Goal: Find specific fact: Find specific fact

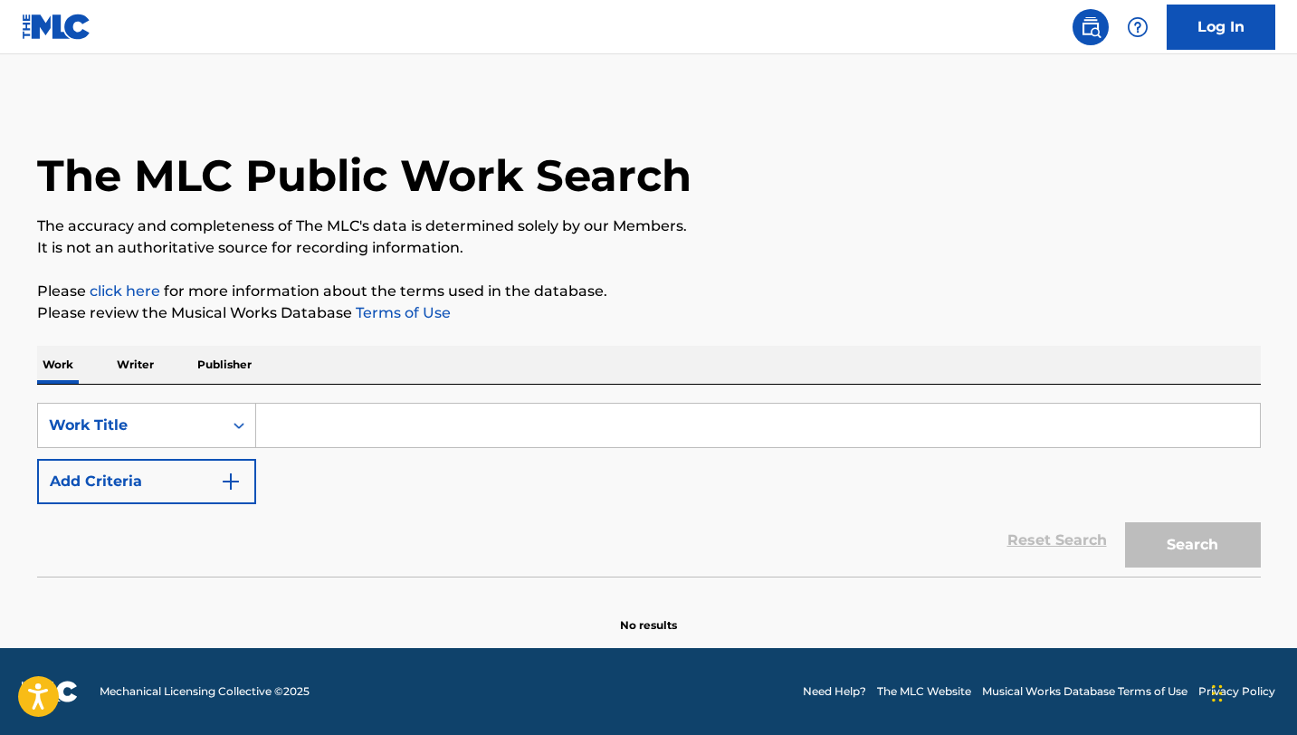
click at [555, 421] on input "Search Form" at bounding box center [758, 425] width 1004 height 43
type input "like a song"
click at [1125, 522] on button "Search" at bounding box center [1193, 544] width 136 height 45
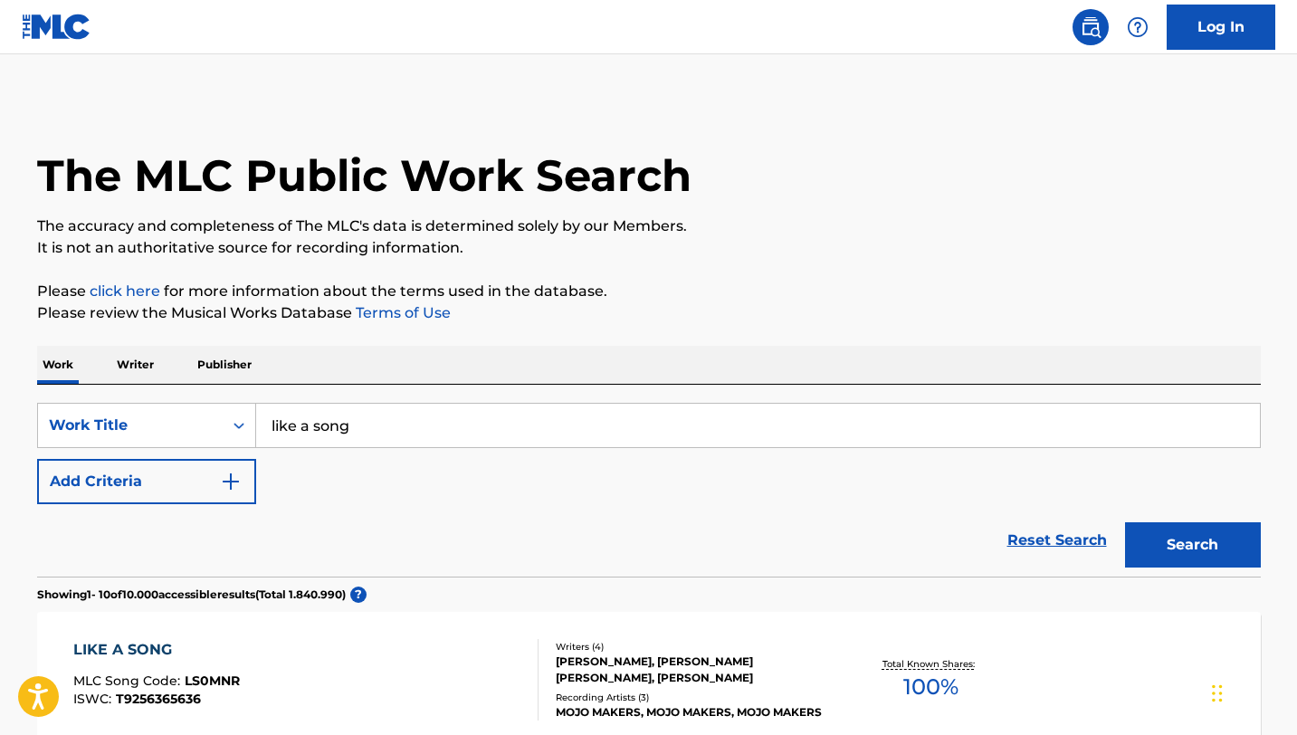
scroll to position [173, 0]
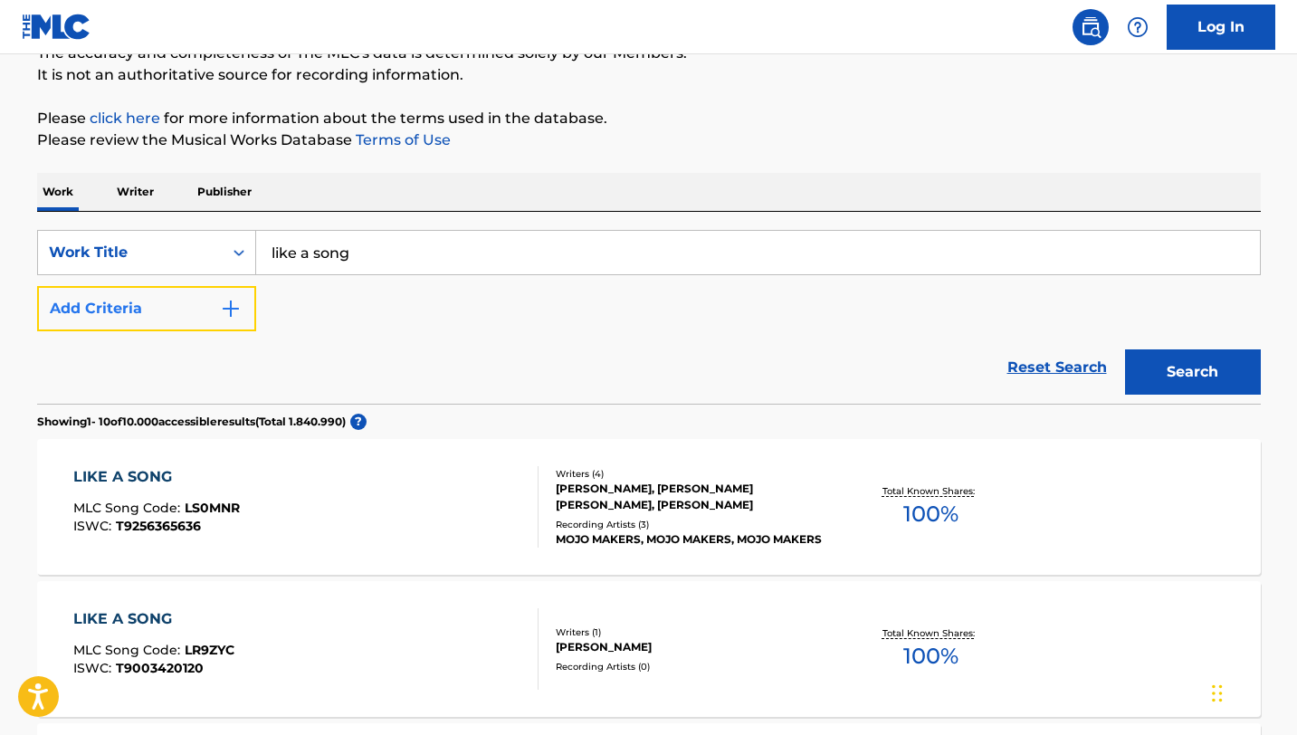
click at [152, 303] on button "Add Criteria" at bounding box center [146, 308] width 219 height 45
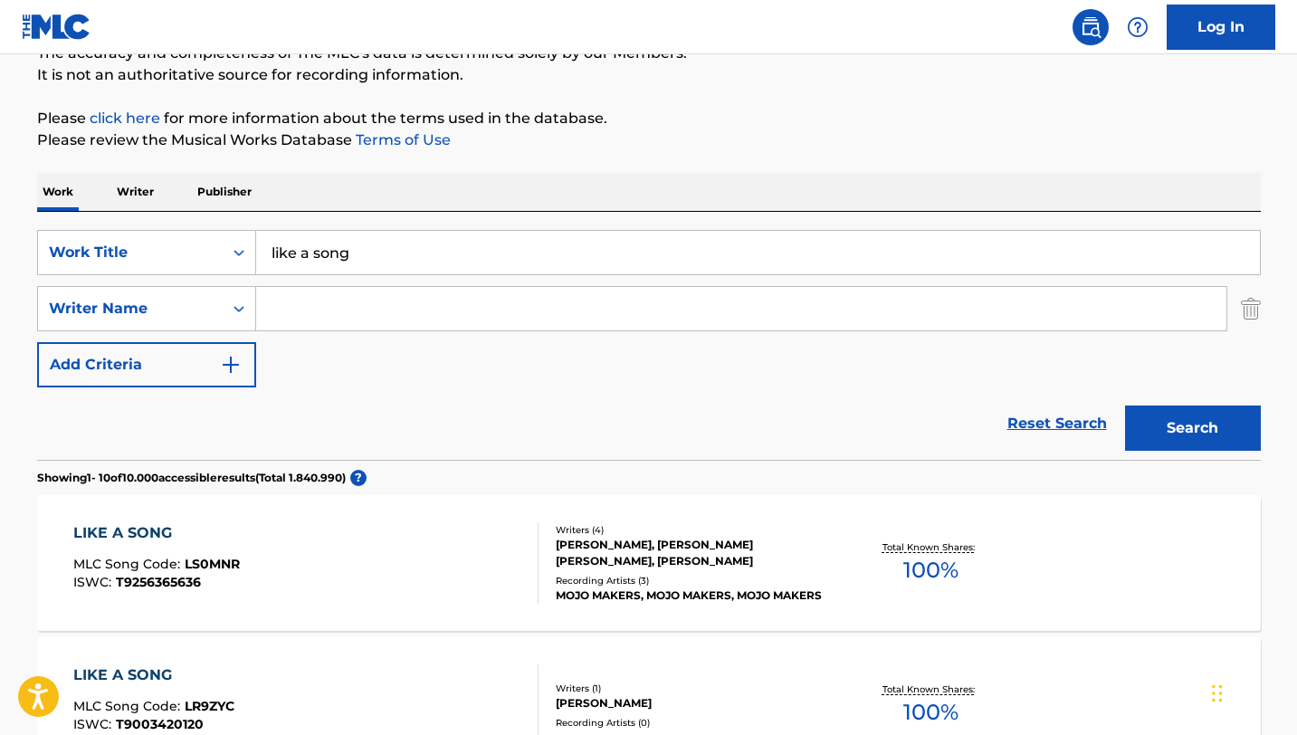
click at [310, 311] on input "Search Form" at bounding box center [741, 308] width 970 height 43
type input "burger"
click at [1125, 405] on button "Search" at bounding box center [1193, 427] width 136 height 45
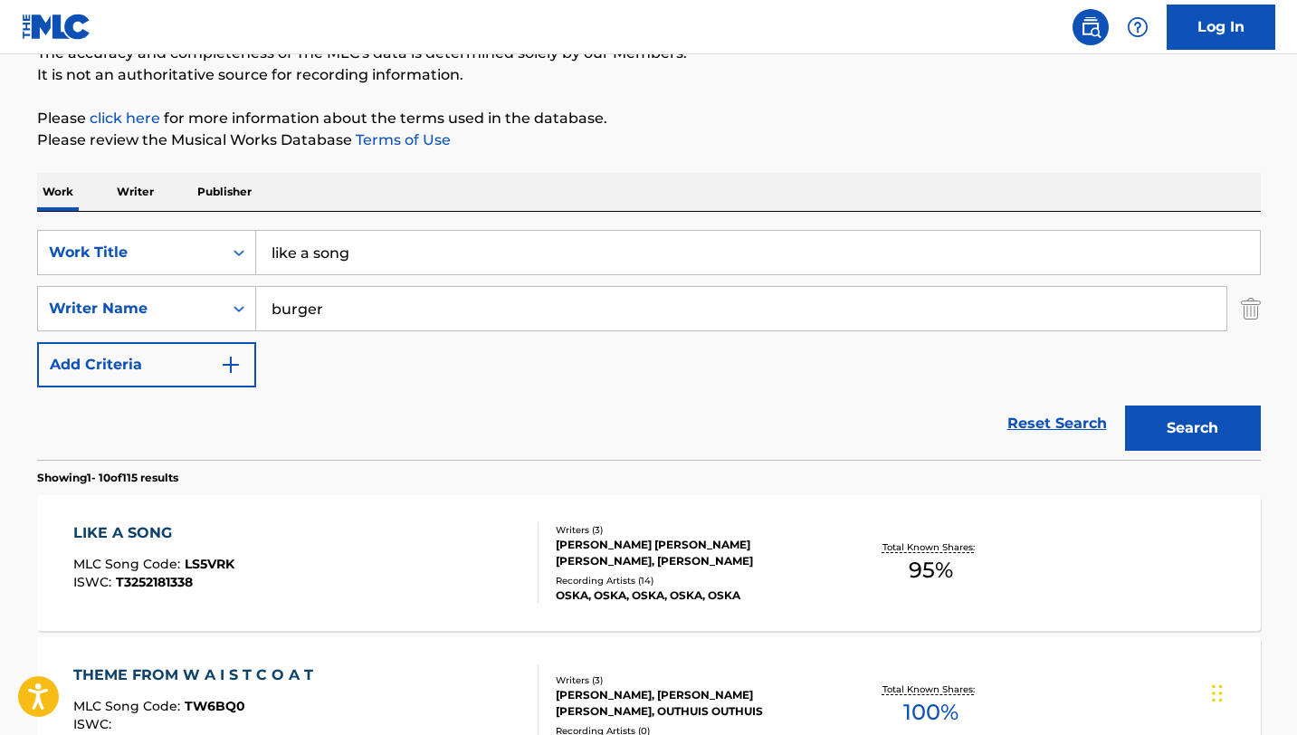
click at [457, 543] on div "LIKE A SONG MLC Song Code : LS5VRK ISWC : T3252181338" at bounding box center [305, 562] width 465 height 81
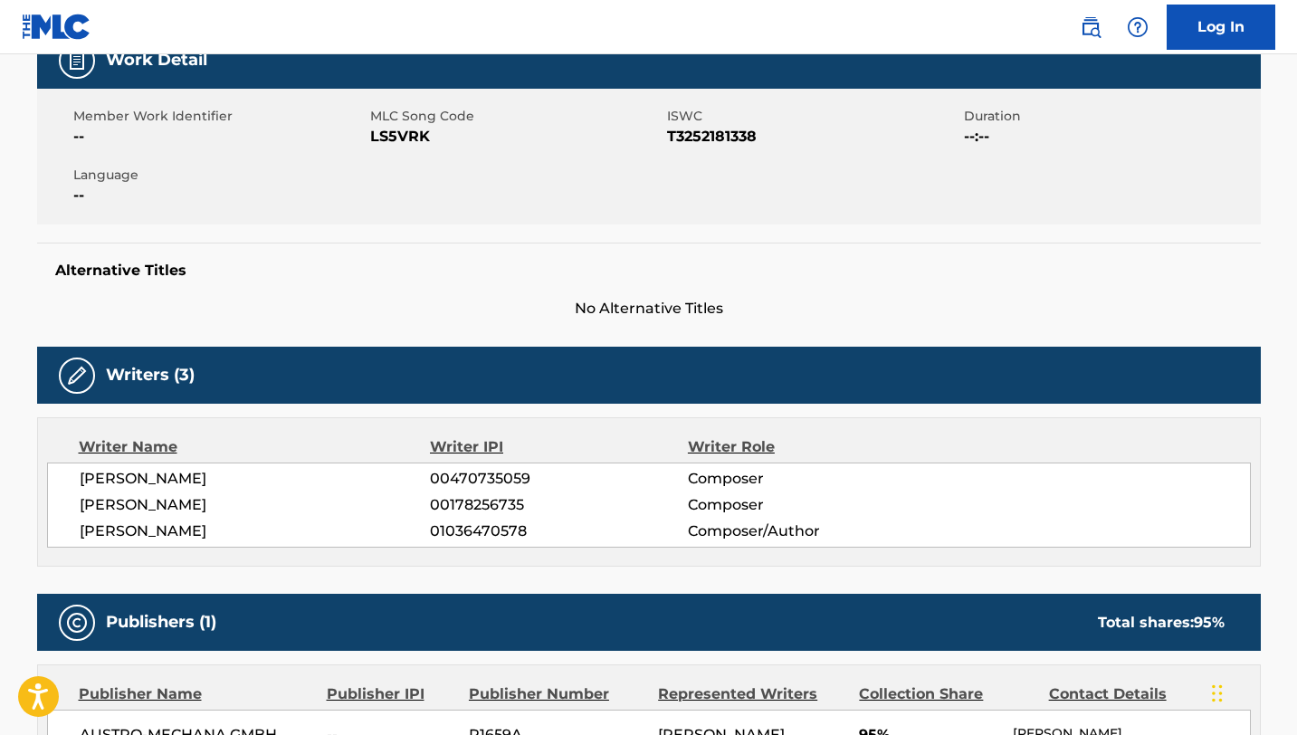
scroll to position [288, 0]
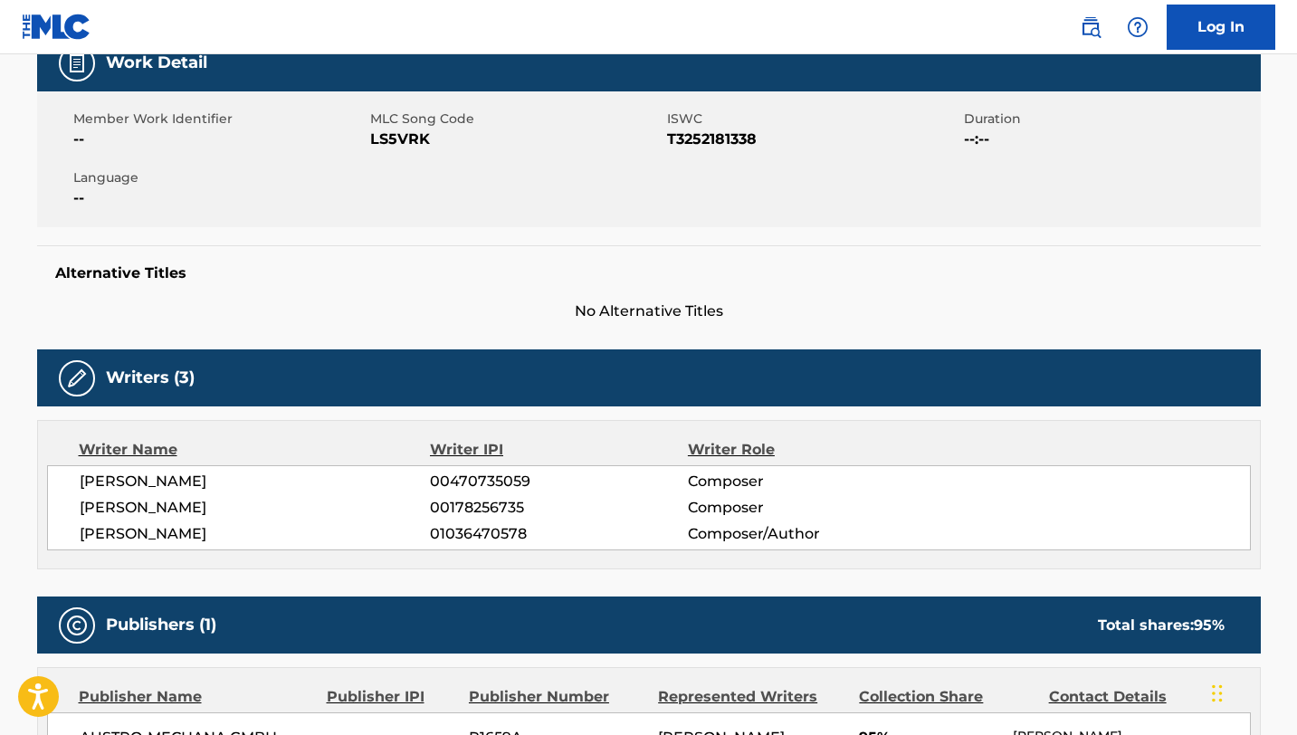
click at [405, 152] on div "Member Work Identifier -- MLC Song Code LS5VRK ISWC T3252181338 Duration --:-- …" at bounding box center [648, 159] width 1223 height 136
click at [404, 148] on span "LS5VRK" at bounding box center [516, 139] width 292 height 22
copy span "LS5VRK"
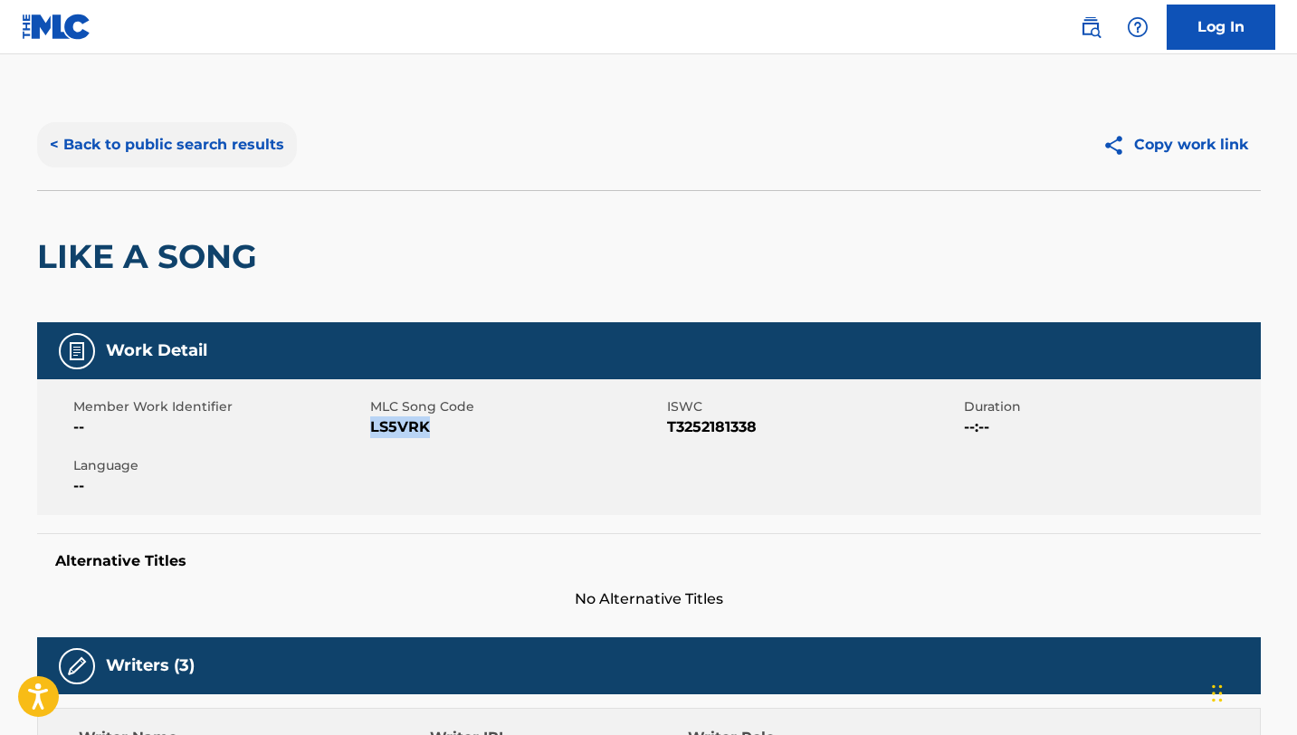
click at [90, 135] on button "< Back to public search results" at bounding box center [167, 144] width 260 height 45
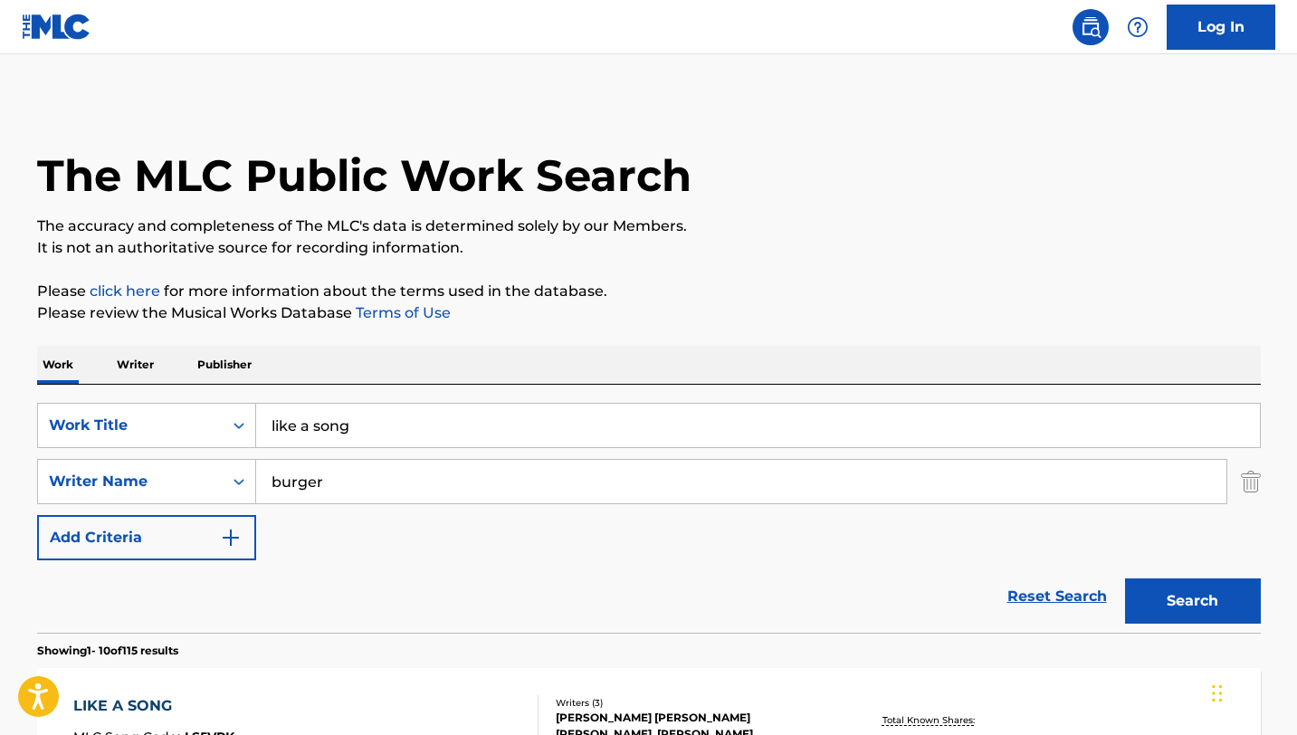
scroll to position [173, 0]
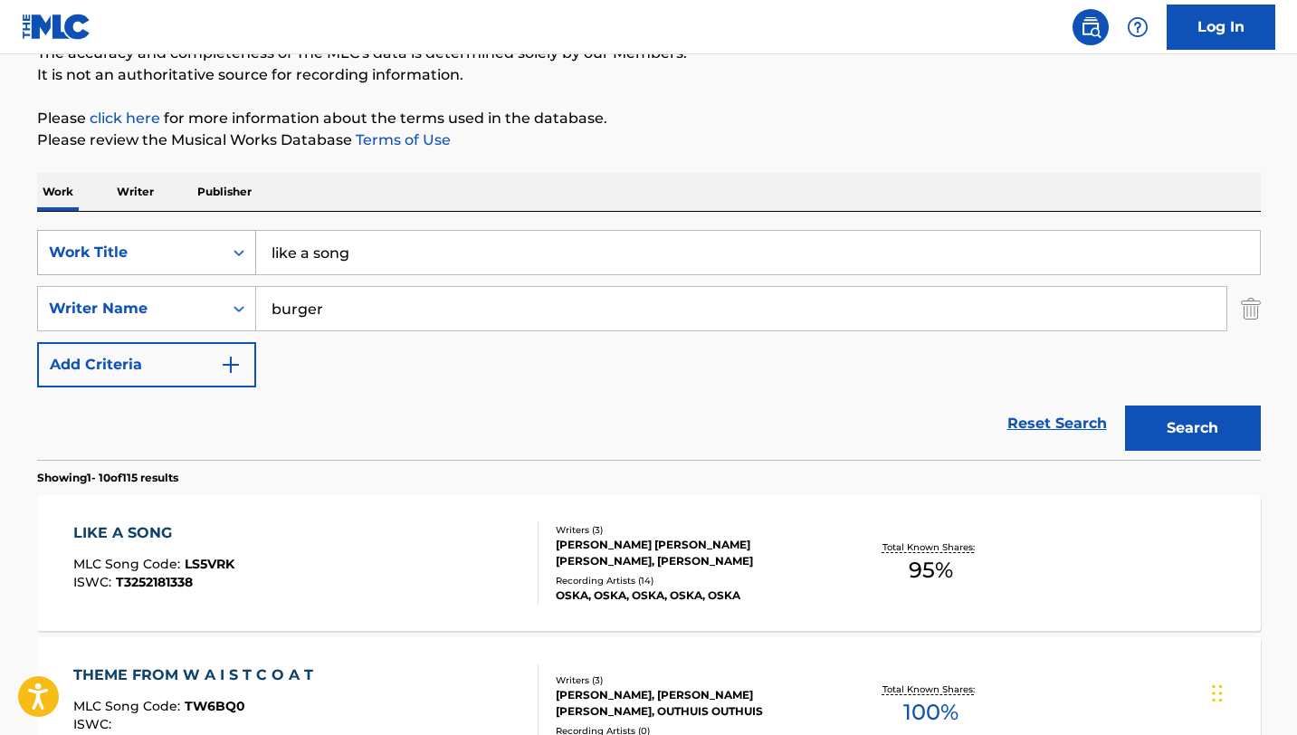
click at [203, 262] on div "Work Title" at bounding box center [130, 253] width 163 height 22
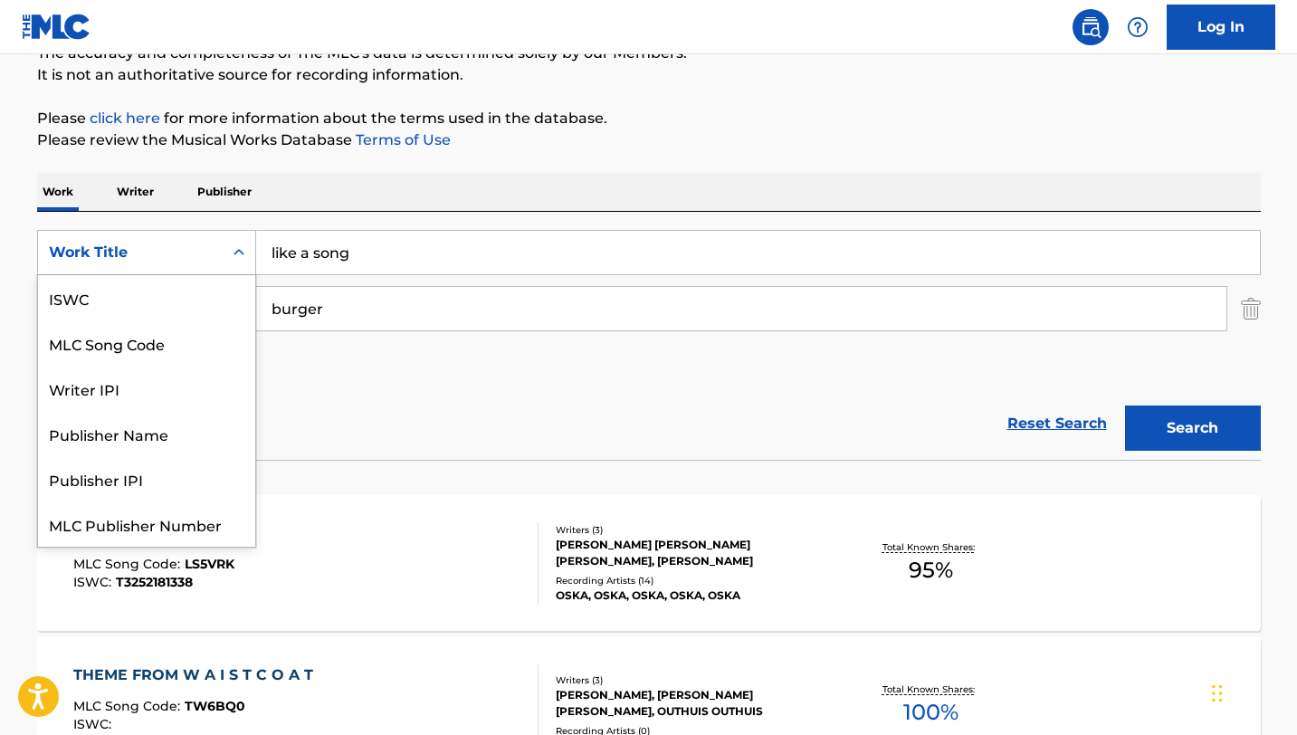
scroll to position [45, 0]
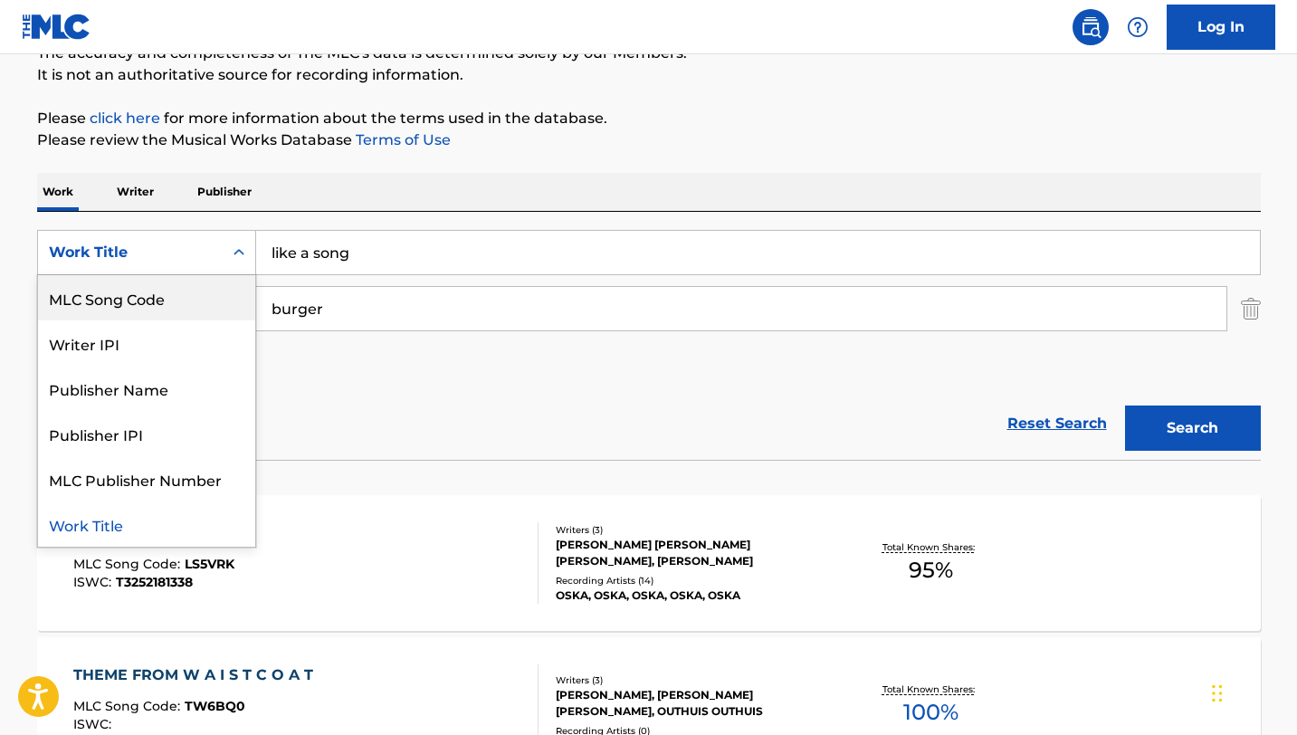
click at [179, 301] on div "MLC Song Code" at bounding box center [146, 297] width 217 height 45
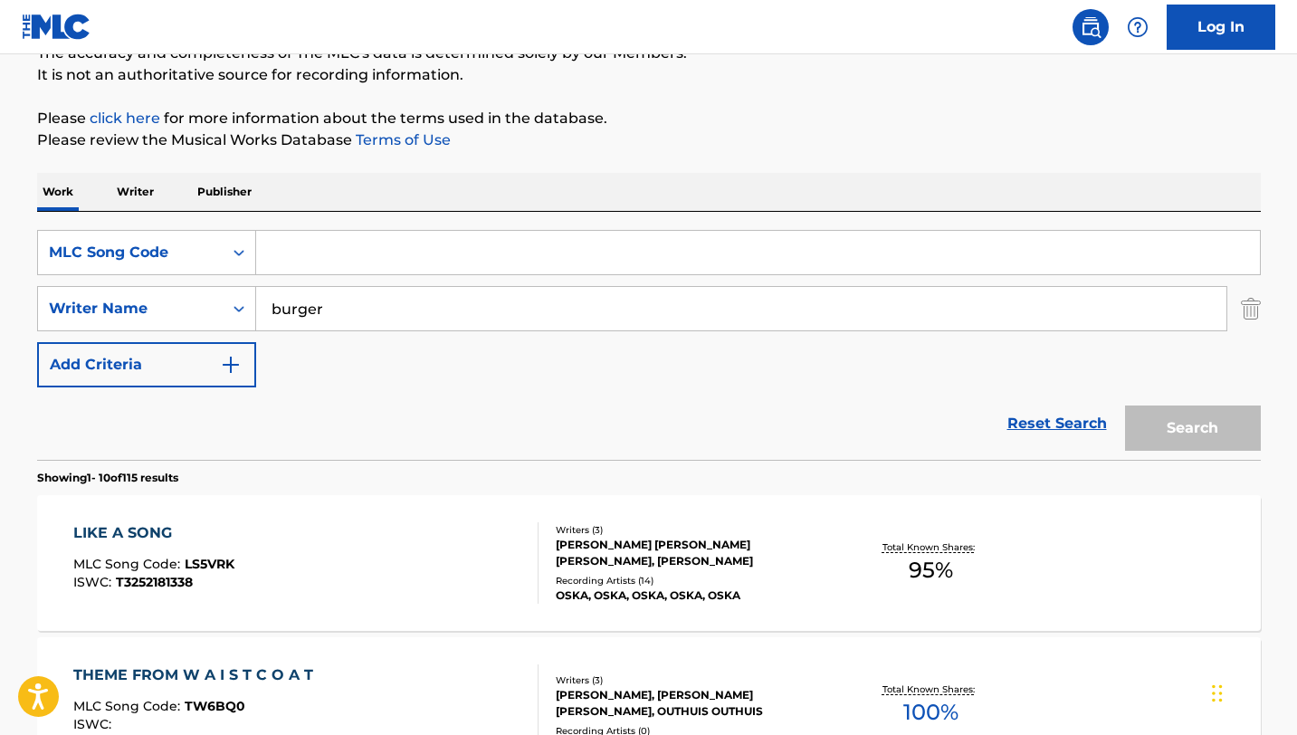
click at [364, 244] on input "Search Form" at bounding box center [758, 252] width 1004 height 43
paste input "FA9ONY"
type input "FA9ONY"
click at [347, 312] on input "burger" at bounding box center [741, 308] width 970 height 43
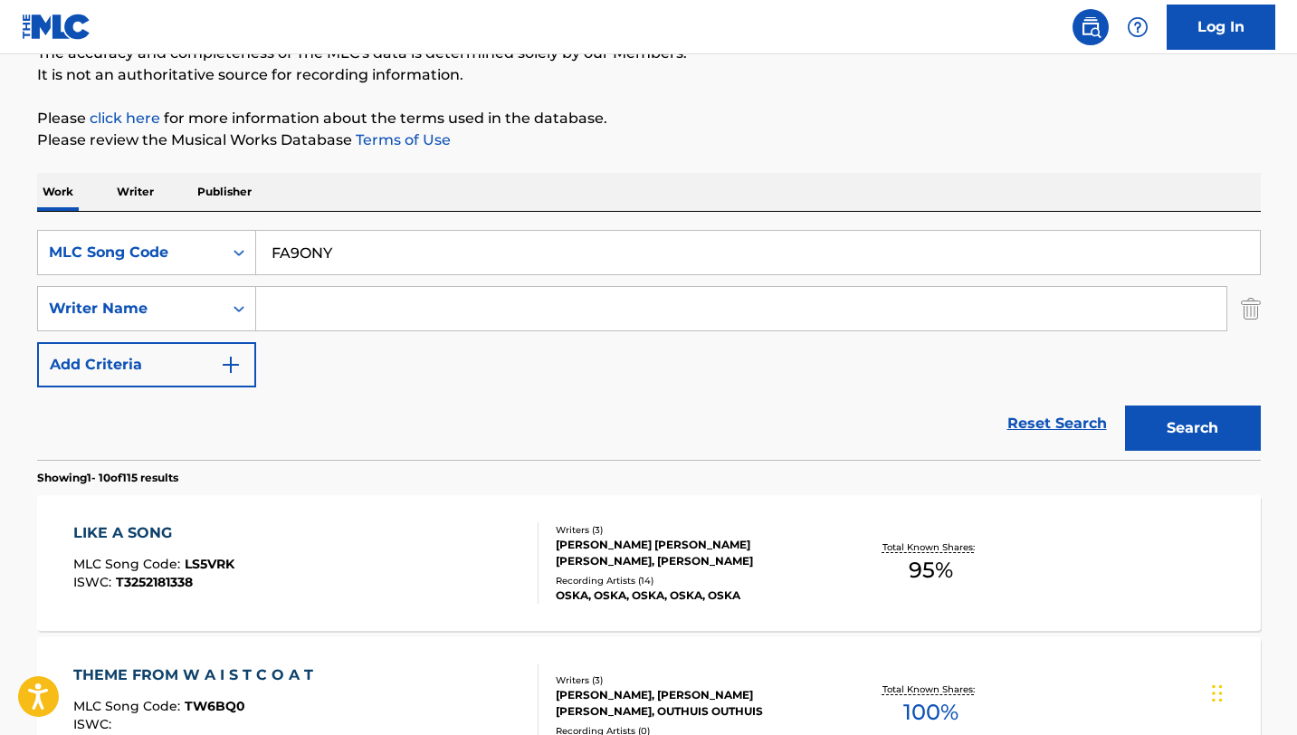
click at [1125, 405] on button "Search" at bounding box center [1193, 427] width 136 height 45
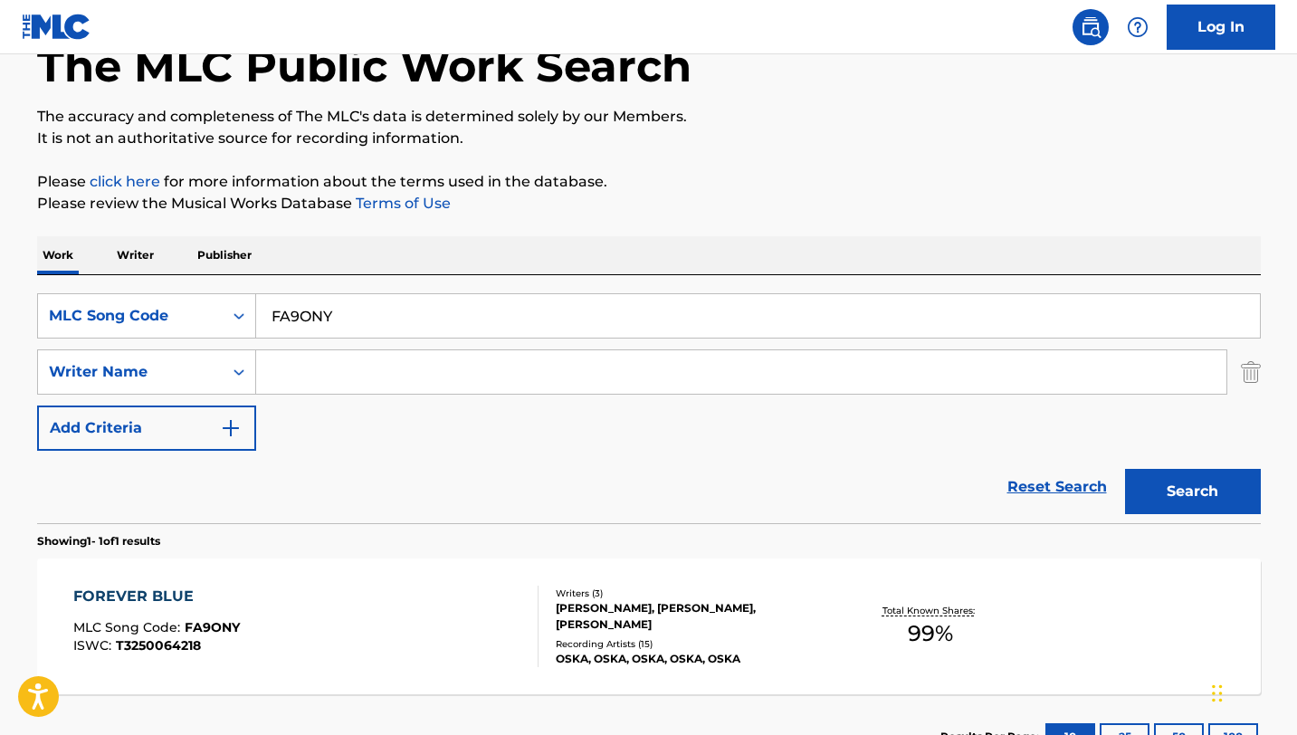
scroll to position [173, 0]
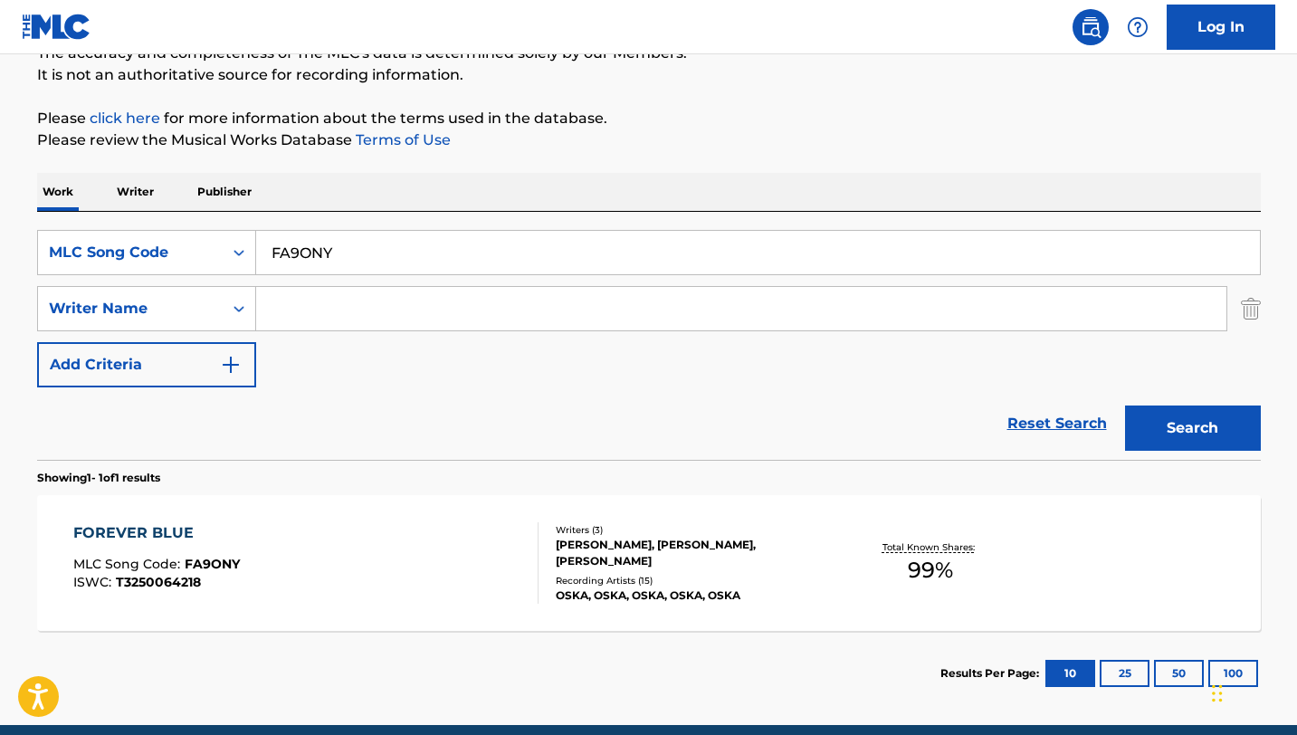
click at [518, 606] on div "FOREVER BLUE MLC Song Code : FA9ONY ISWC : T3250064218 Writers ( 3 ) CLEMENS BE…" at bounding box center [648, 563] width 1223 height 136
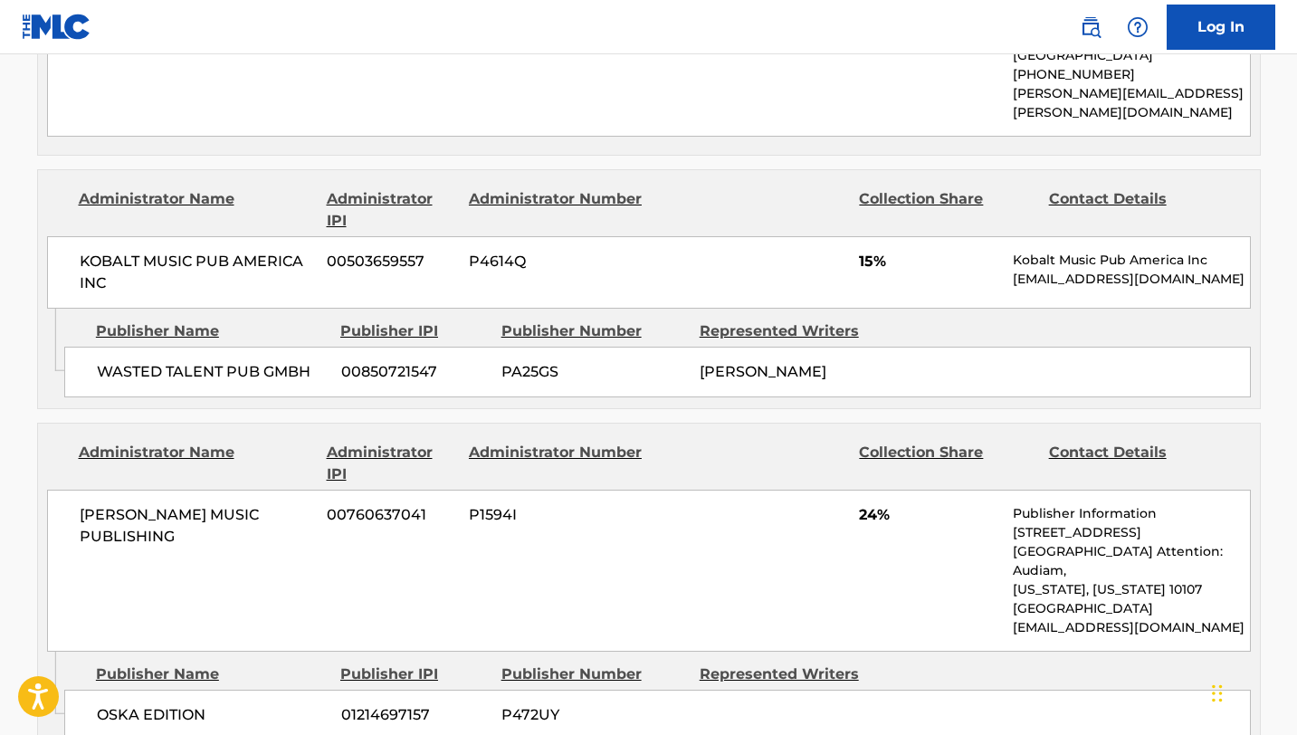
scroll to position [1005, 0]
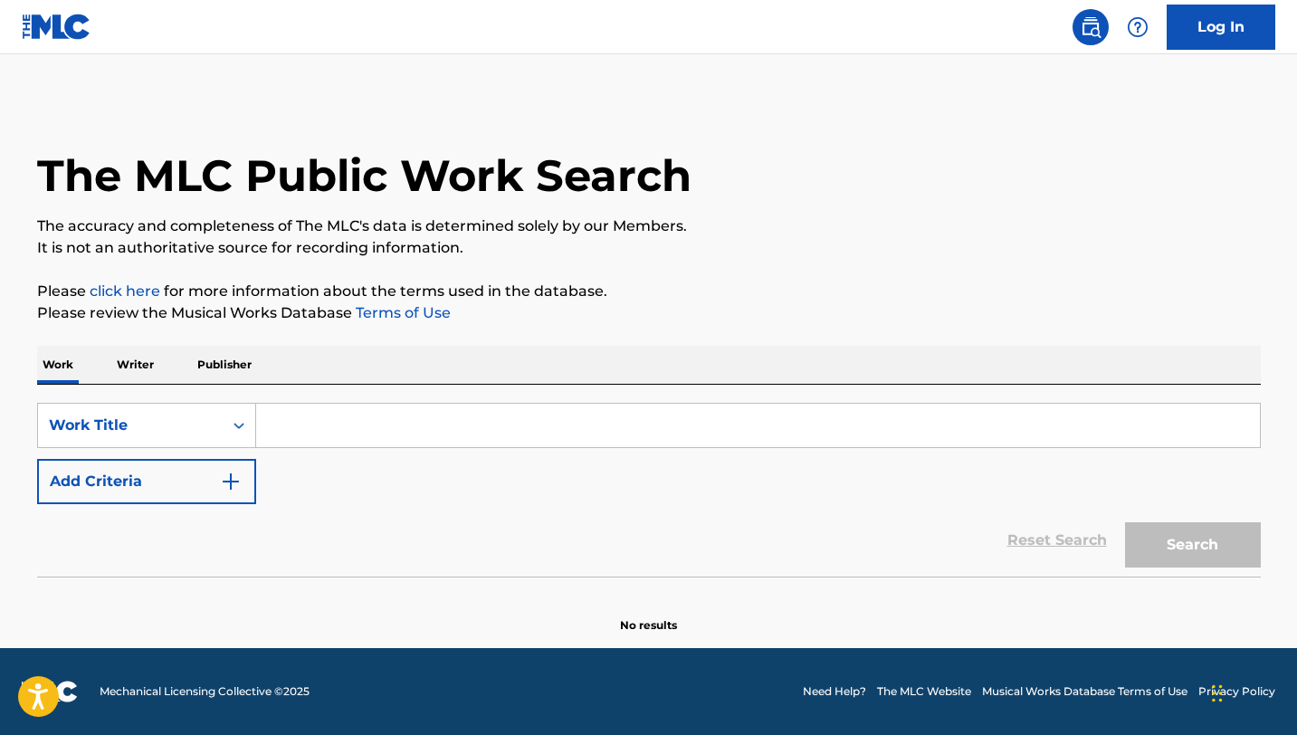
click at [295, 443] on input "Search Form" at bounding box center [758, 425] width 1004 height 43
type input "like a song"
click at [100, 454] on div "SearchWithCriteriaa1d2f10a-5bb6-44e0-b34f-ccf6d852a980 Work Title like a song A…" at bounding box center [648, 453] width 1223 height 101
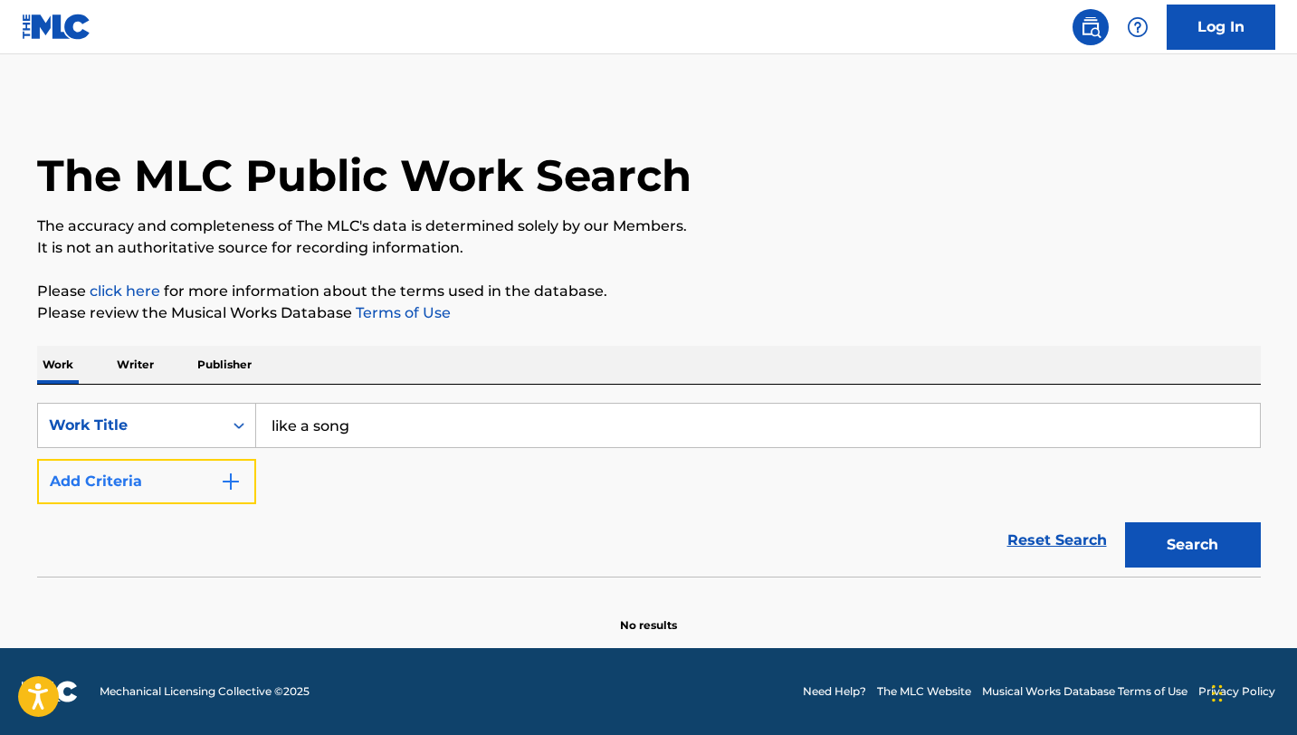
click at [104, 470] on button "Add Criteria" at bounding box center [146, 481] width 219 height 45
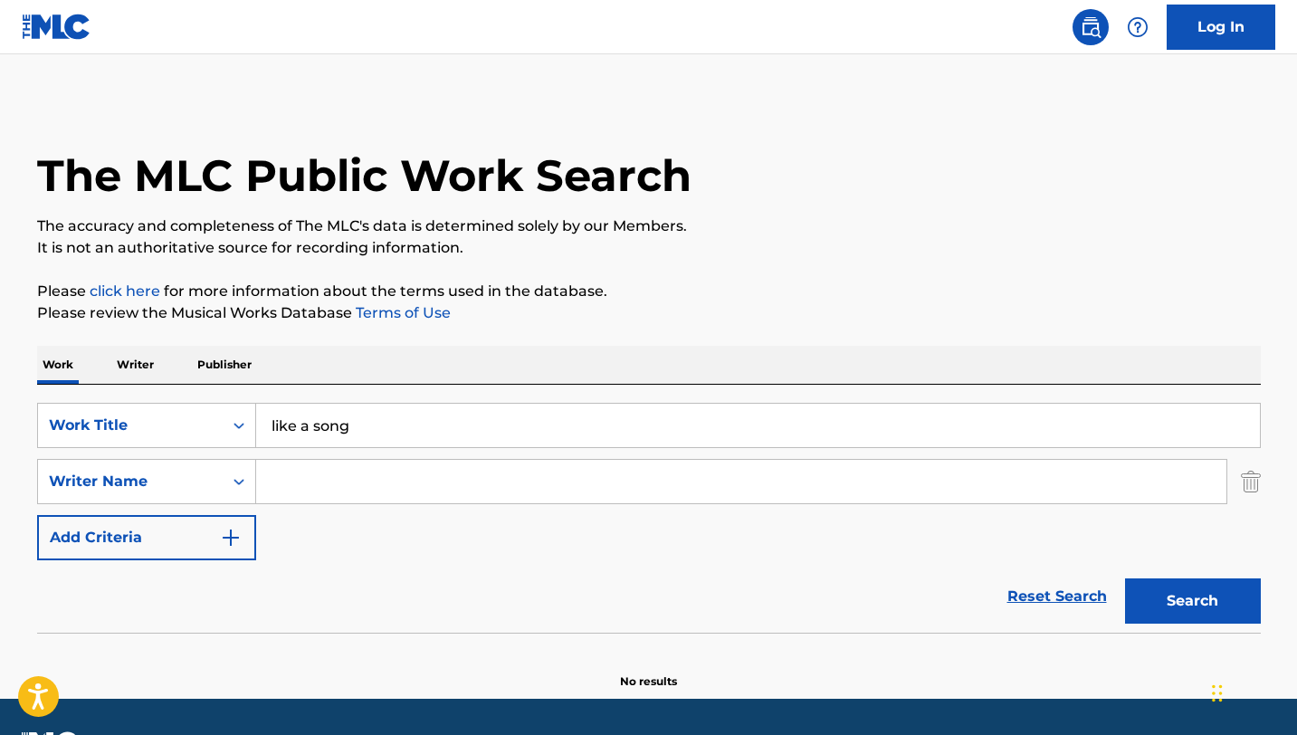
click at [299, 463] on input "Search Form" at bounding box center [741, 481] width 970 height 43
type input "burger"
click at [1125, 578] on button "Search" at bounding box center [1193, 600] width 136 height 45
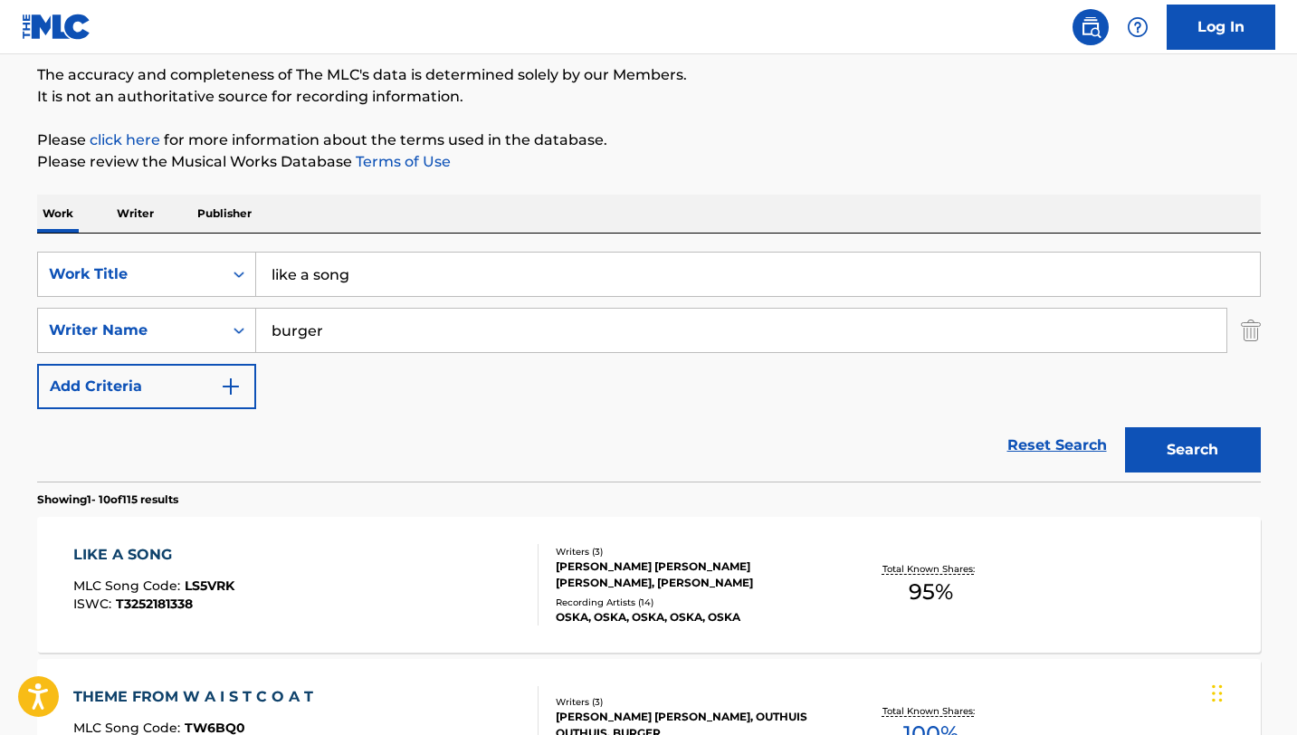
scroll to position [292, 0]
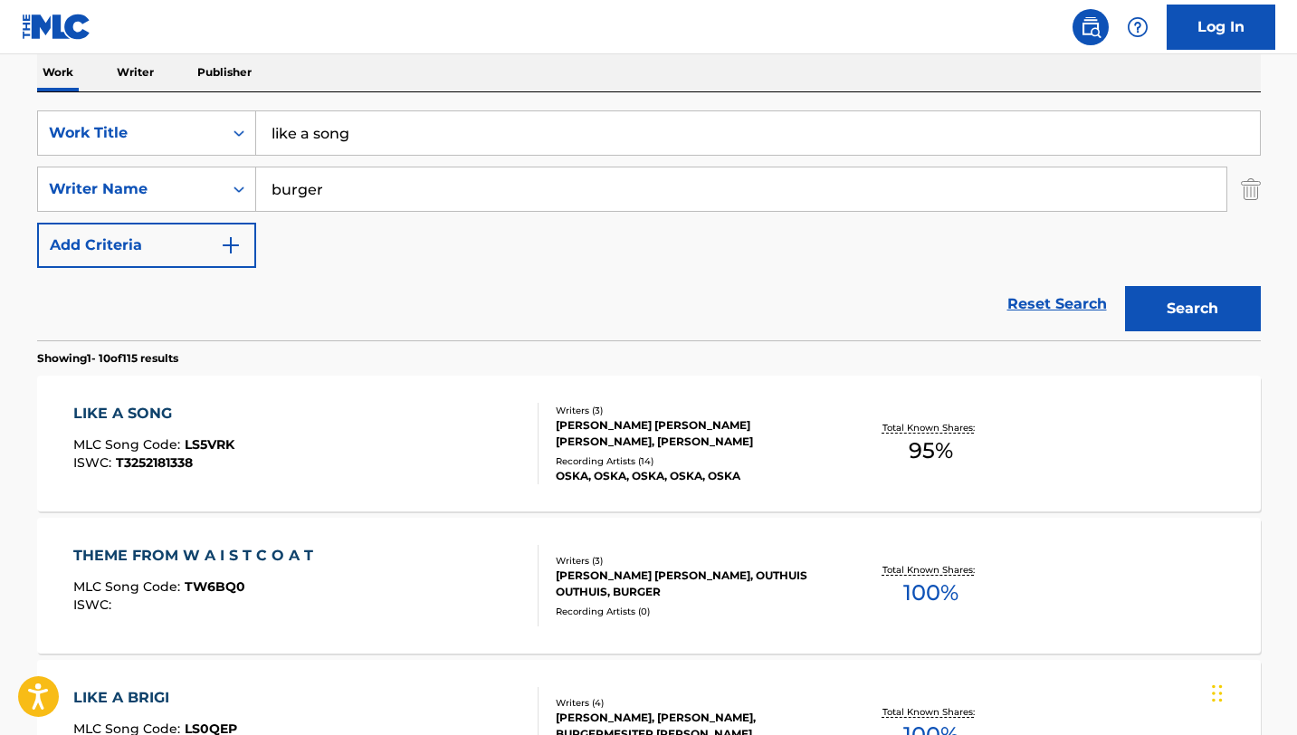
click at [506, 428] on div "LIKE A SONG MLC Song Code : LS5VRK ISWC : T3252181338" at bounding box center [305, 443] width 465 height 81
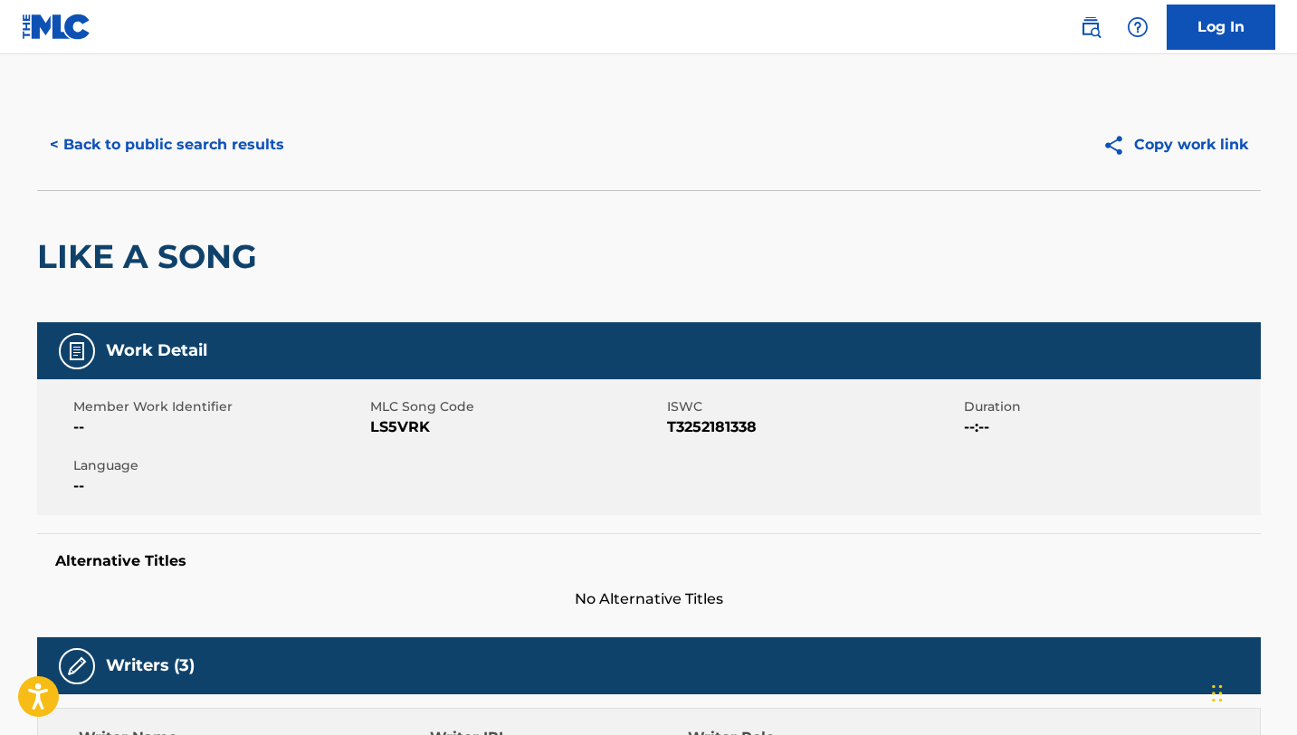
click at [417, 423] on span "LS5VRK" at bounding box center [516, 427] width 292 height 22
copy span "LS5VRK"
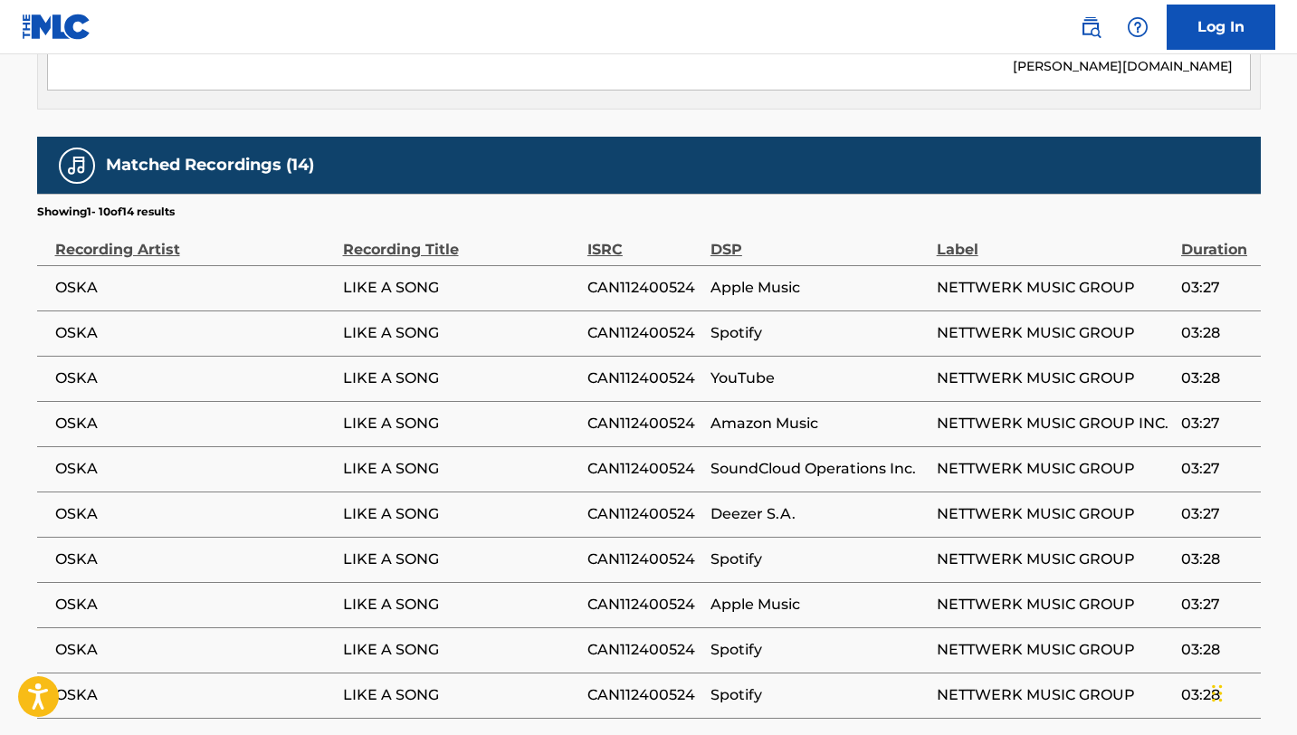
scroll to position [1091, 0]
